Goal: Navigation & Orientation: Go to known website

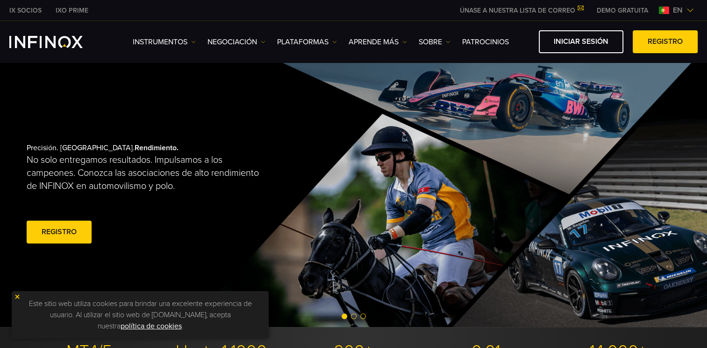
click at [692, 10] on img at bounding box center [689, 10] width 7 height 7
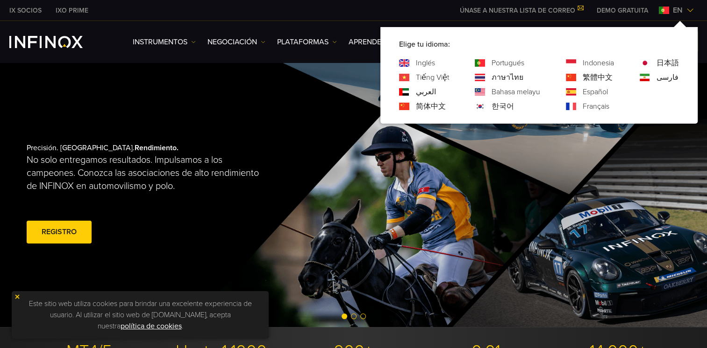
click at [587, 92] on link "Español" at bounding box center [594, 91] width 25 height 11
